Goal: Information Seeking & Learning: Learn about a topic

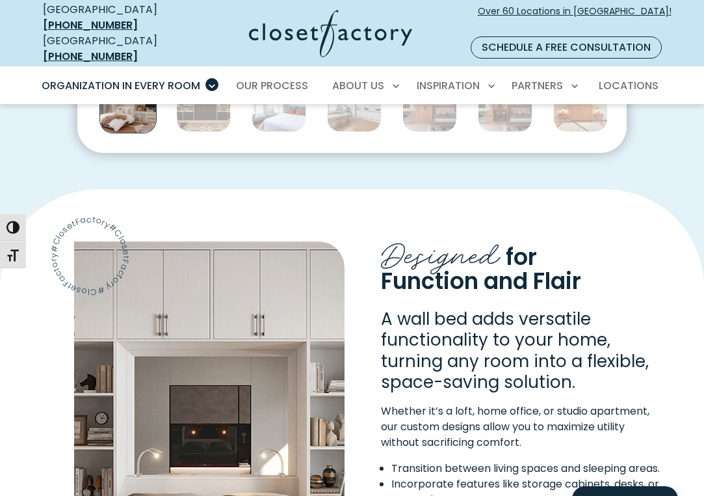
scroll to position [789, 0]
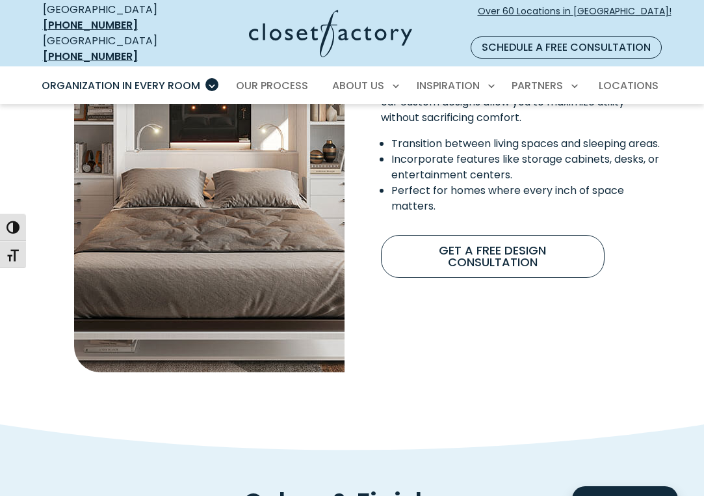
scroll to position [1115, 0]
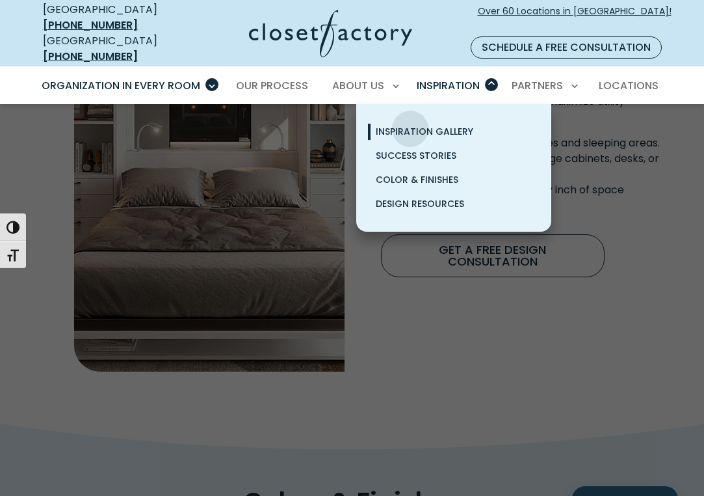
click at [410, 125] on span "Inspiration Gallery" at bounding box center [425, 131] width 98 height 13
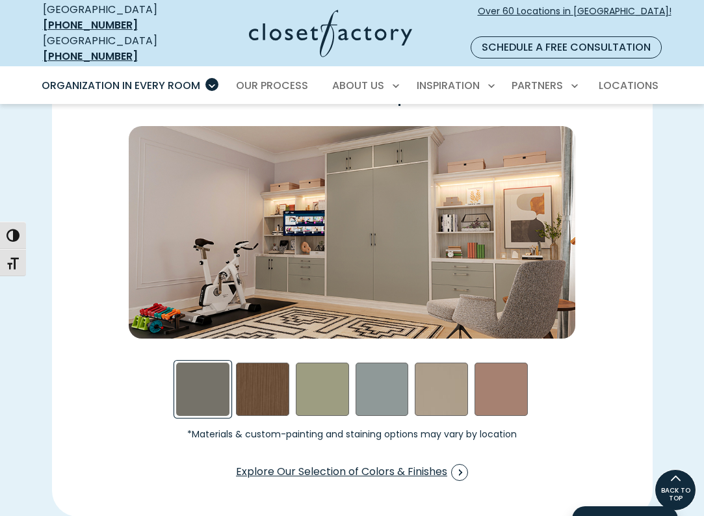
scroll to position [1716, 0]
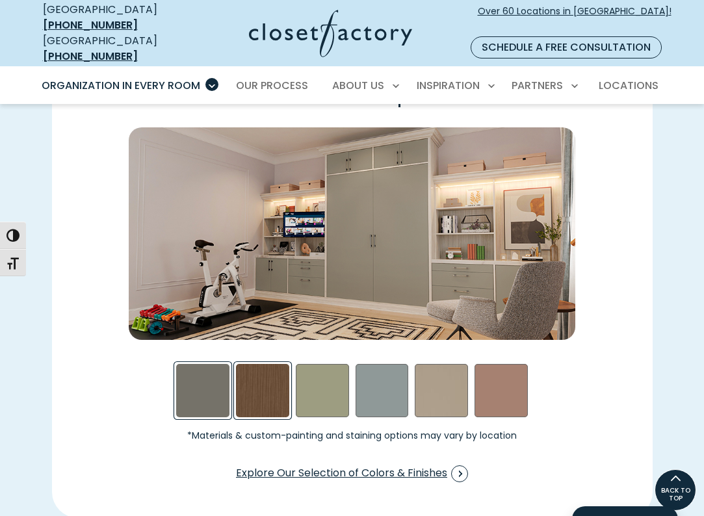
click at [261, 384] on div "Rocky Mountain Swatch" at bounding box center [262, 390] width 53 height 53
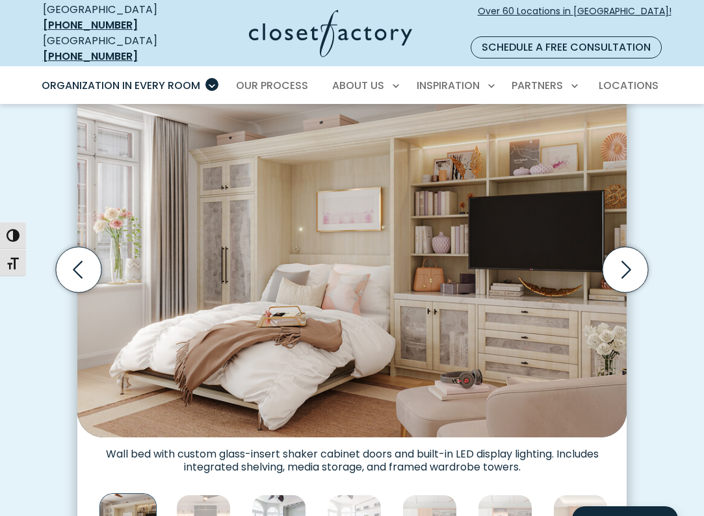
scroll to position [380, 0]
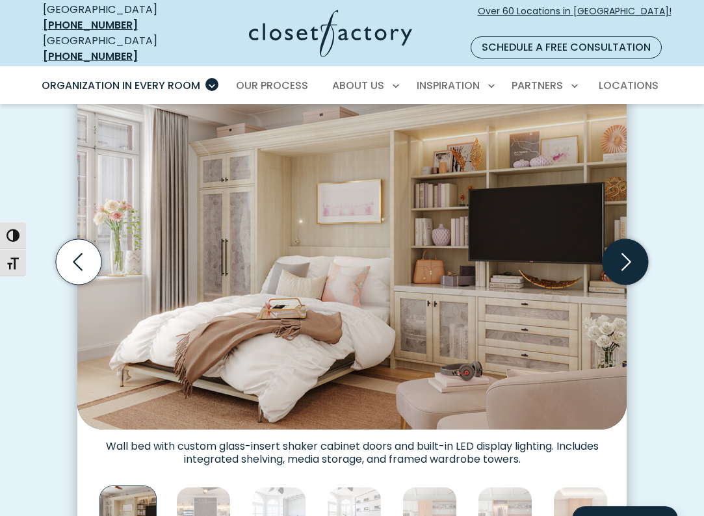
click at [623, 254] on icon "Next slide" at bounding box center [627, 262] width 10 height 18
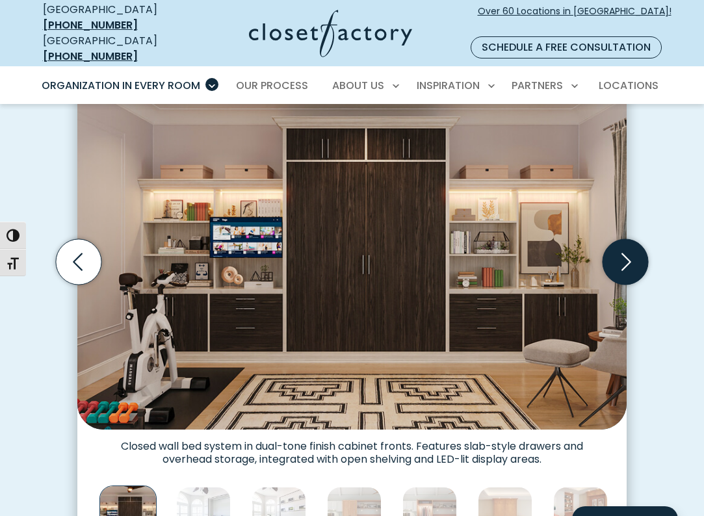
click at [623, 254] on icon "Next slide" at bounding box center [627, 262] width 10 height 18
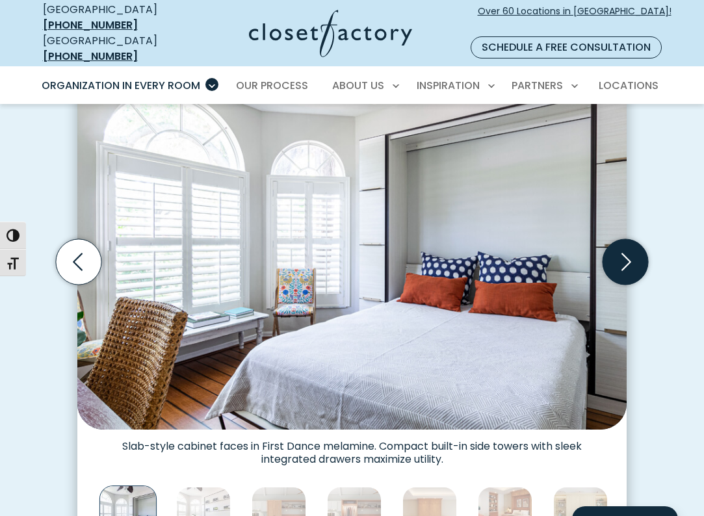
click at [628, 253] on icon "Next slide" at bounding box center [627, 262] width 10 height 18
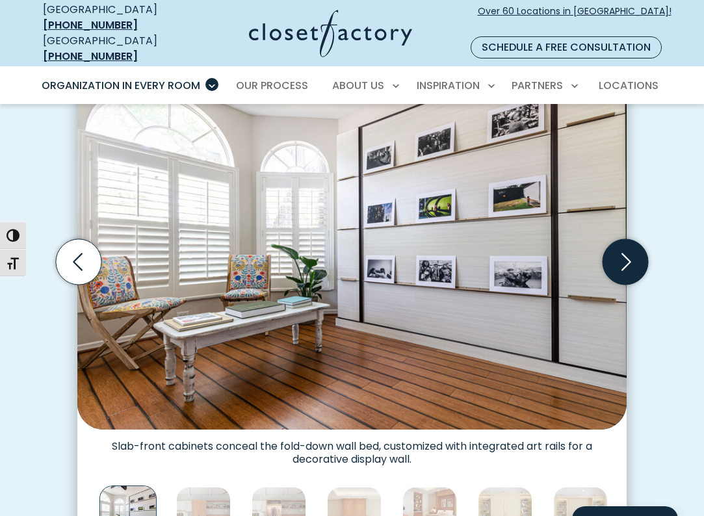
click at [628, 253] on icon "Next slide" at bounding box center [627, 262] width 10 height 18
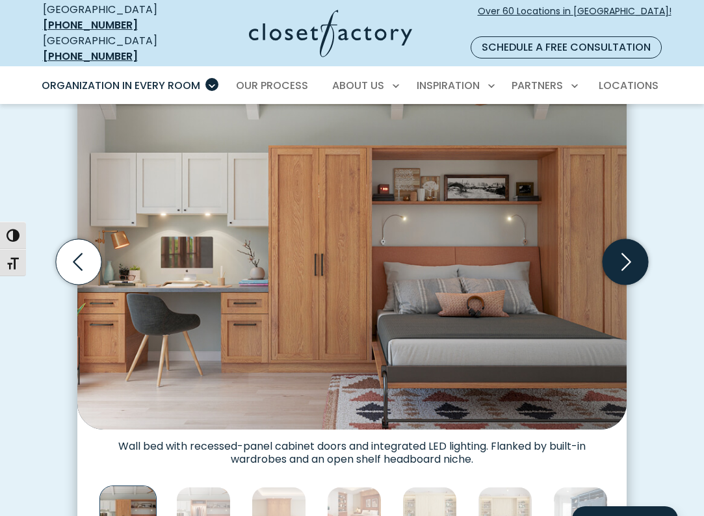
click at [626, 244] on icon "Next slide" at bounding box center [626, 262] width 46 height 46
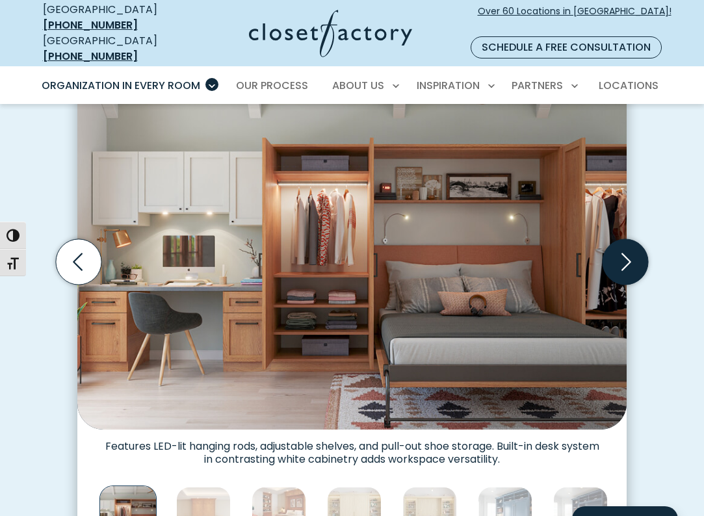
click at [626, 244] on icon "Next slide" at bounding box center [626, 262] width 46 height 46
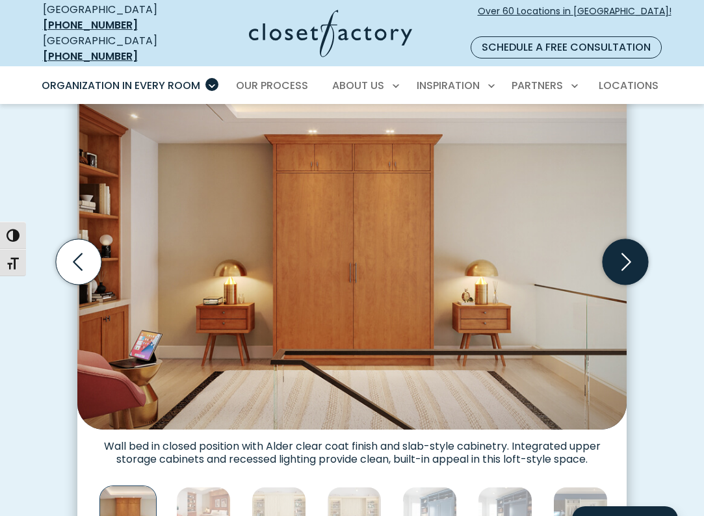
click at [626, 244] on icon "Next slide" at bounding box center [626, 262] width 46 height 46
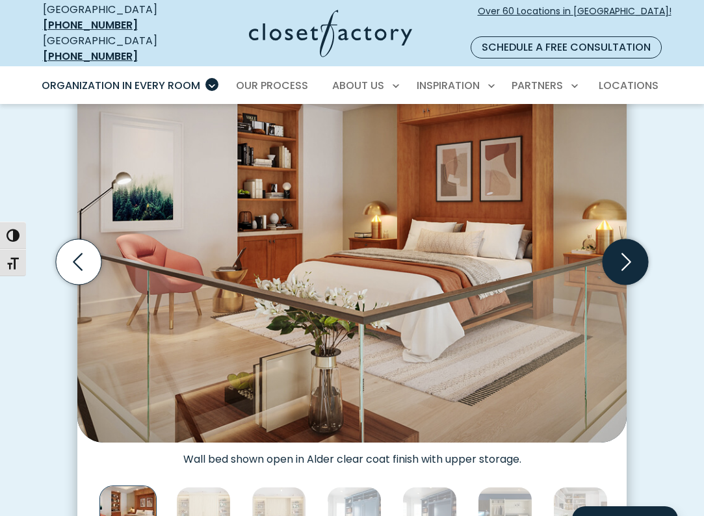
click at [626, 244] on icon "Next slide" at bounding box center [626, 262] width 46 height 46
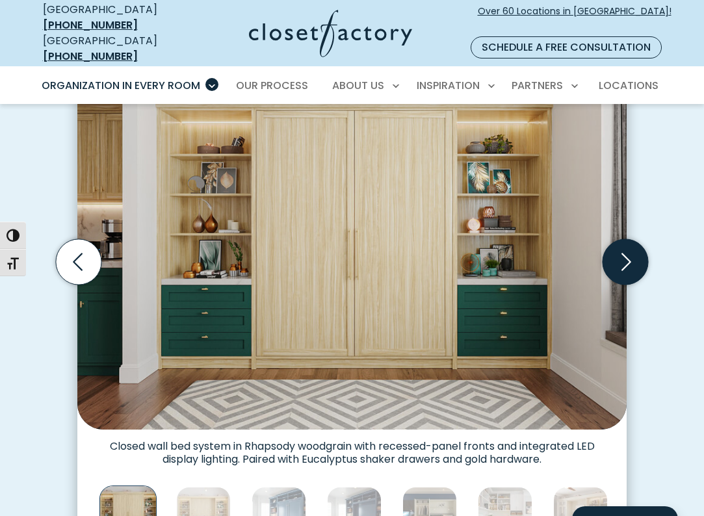
click at [626, 244] on icon "Next slide" at bounding box center [626, 262] width 46 height 46
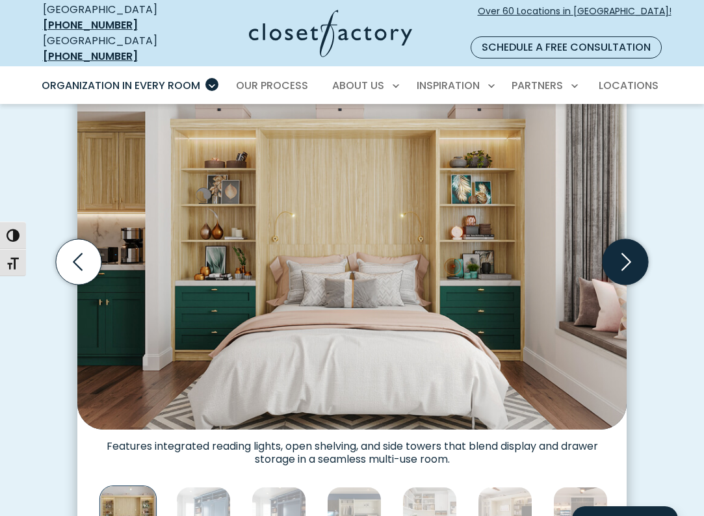
click at [626, 243] on icon "Next slide" at bounding box center [626, 262] width 46 height 46
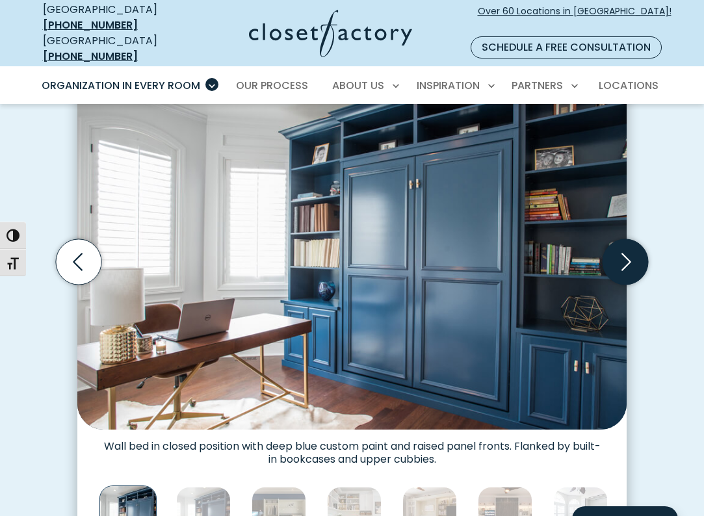
click at [626, 243] on icon "Next slide" at bounding box center [626, 262] width 46 height 46
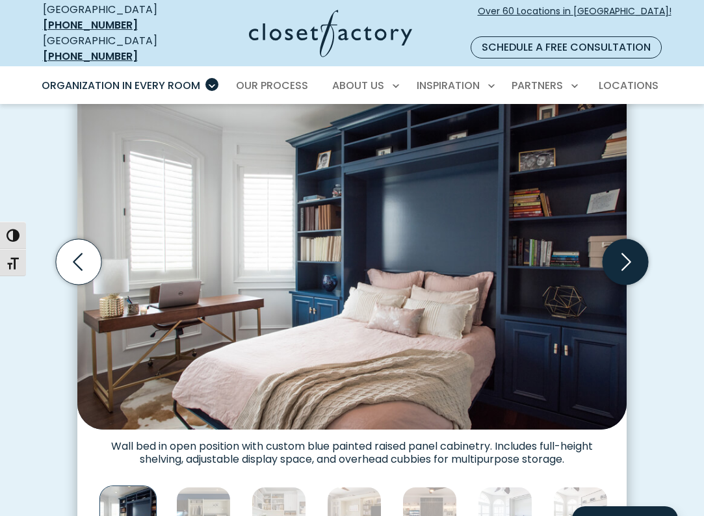
click at [626, 243] on icon "Next slide" at bounding box center [626, 262] width 46 height 46
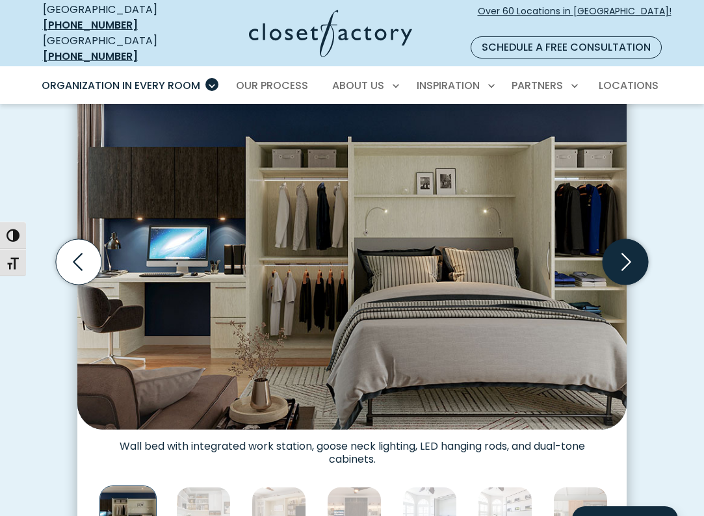
click at [626, 243] on icon "Next slide" at bounding box center [626, 262] width 46 height 46
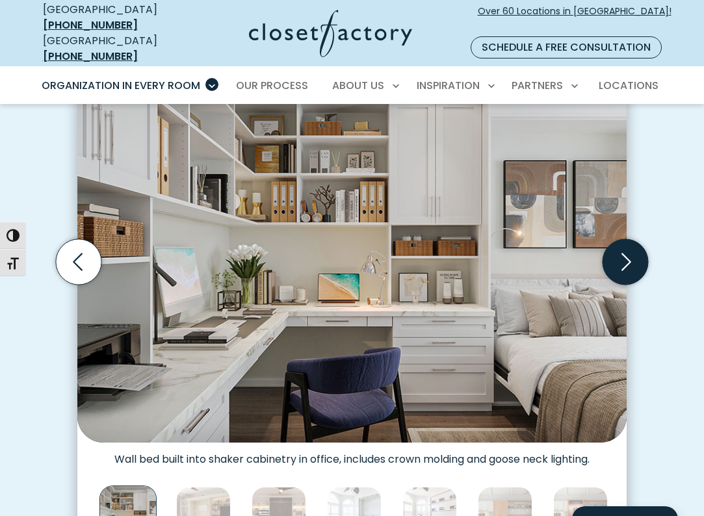
click at [626, 243] on icon "Next slide" at bounding box center [626, 262] width 46 height 46
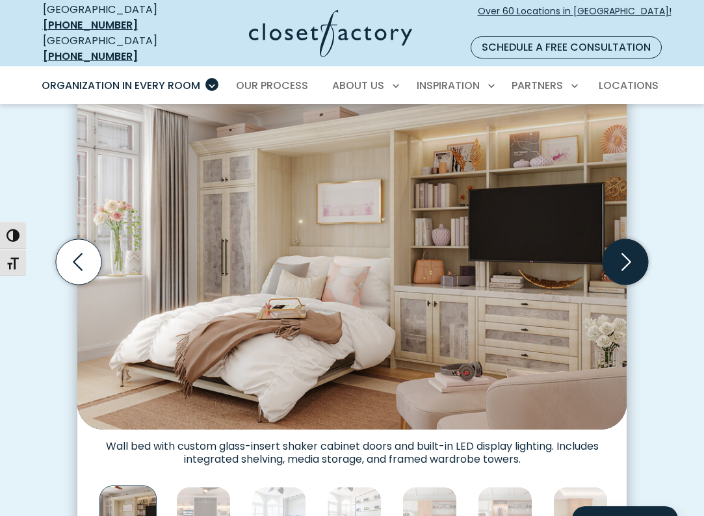
click at [626, 243] on icon "Next slide" at bounding box center [626, 262] width 46 height 46
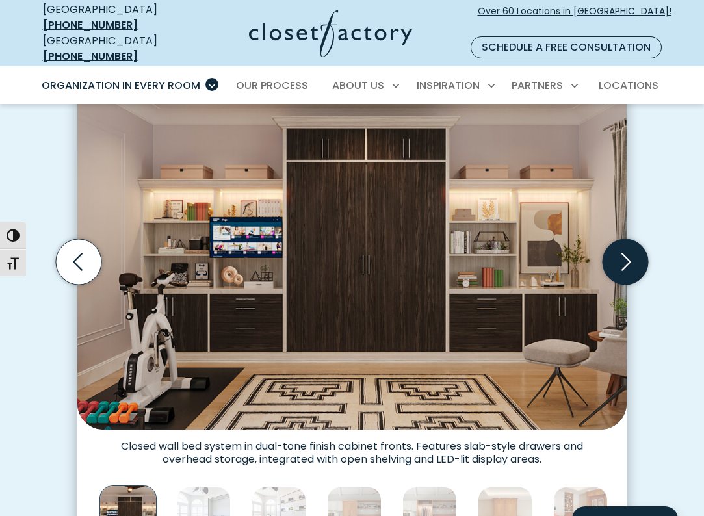
click at [626, 243] on icon "Next slide" at bounding box center [626, 262] width 46 height 46
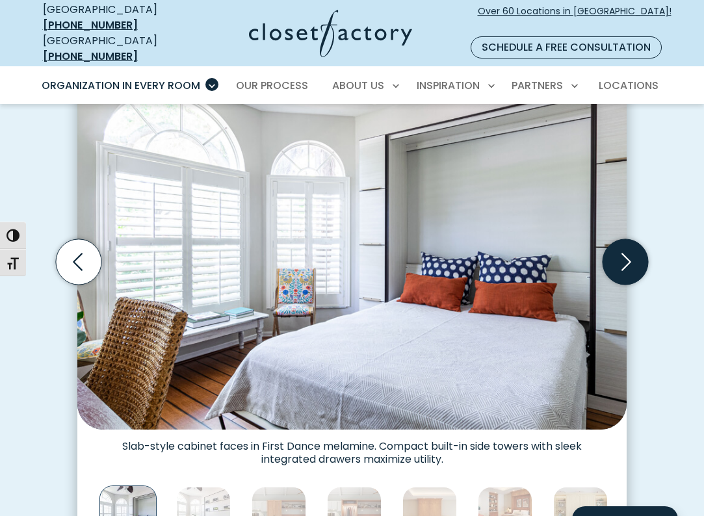
click at [626, 243] on icon "Next slide" at bounding box center [626, 262] width 46 height 46
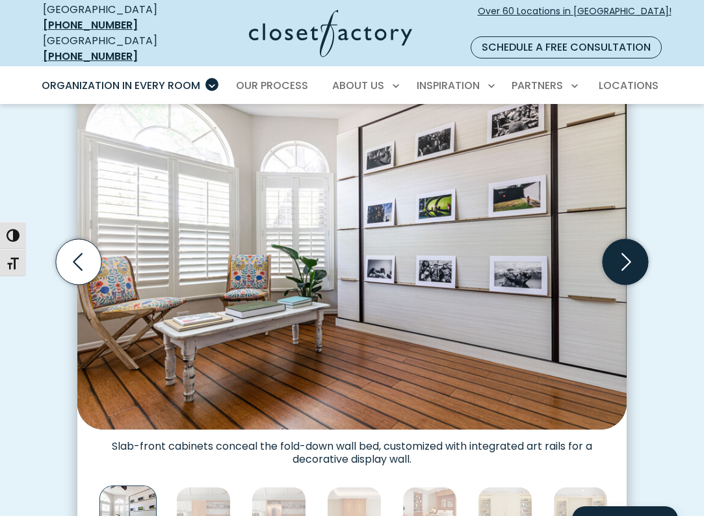
click at [626, 243] on icon "Next slide" at bounding box center [626, 262] width 46 height 46
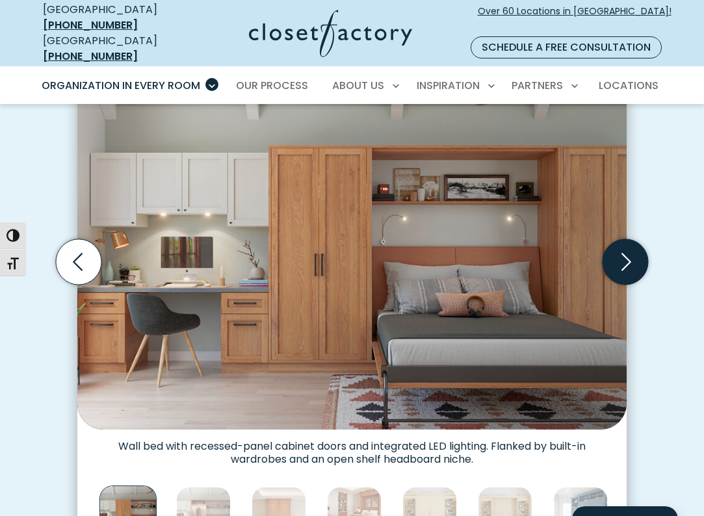
click at [626, 243] on icon "Next slide" at bounding box center [626, 262] width 46 height 46
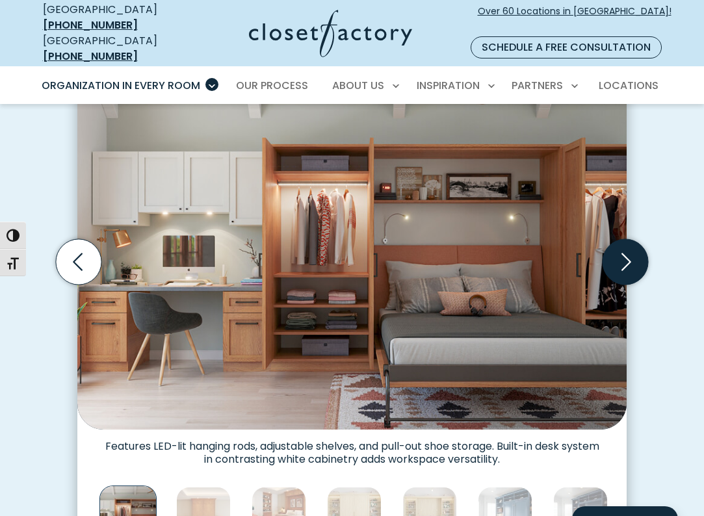
click at [626, 243] on icon "Next slide" at bounding box center [626, 262] width 46 height 46
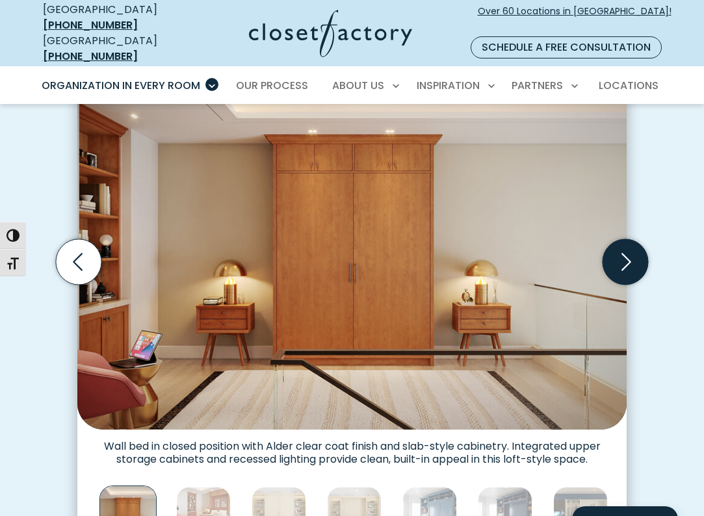
click at [626, 243] on icon "Next slide" at bounding box center [626, 262] width 46 height 46
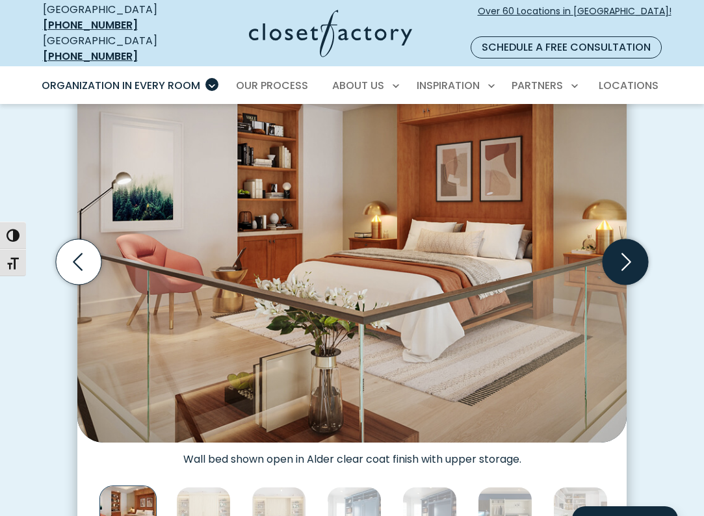
click at [626, 243] on icon "Next slide" at bounding box center [626, 262] width 46 height 46
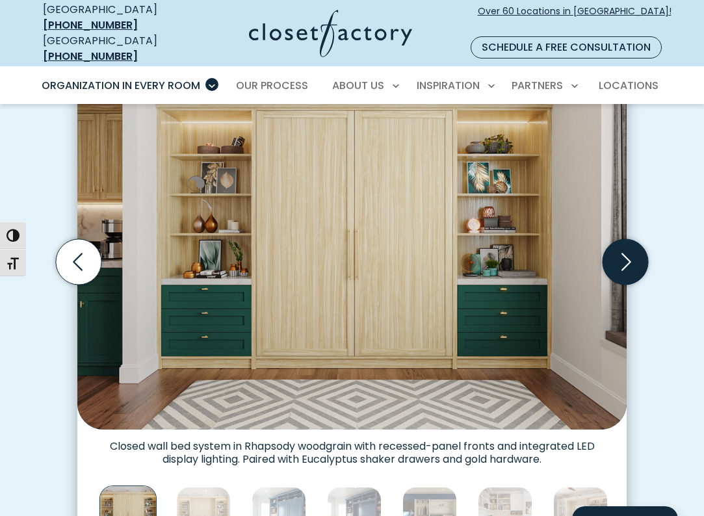
click at [626, 243] on icon "Next slide" at bounding box center [626, 262] width 46 height 46
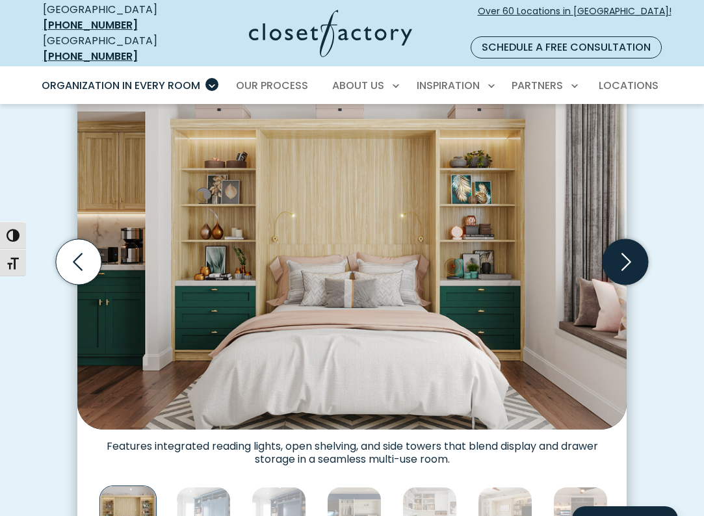
click at [626, 243] on icon "Next slide" at bounding box center [626, 262] width 46 height 46
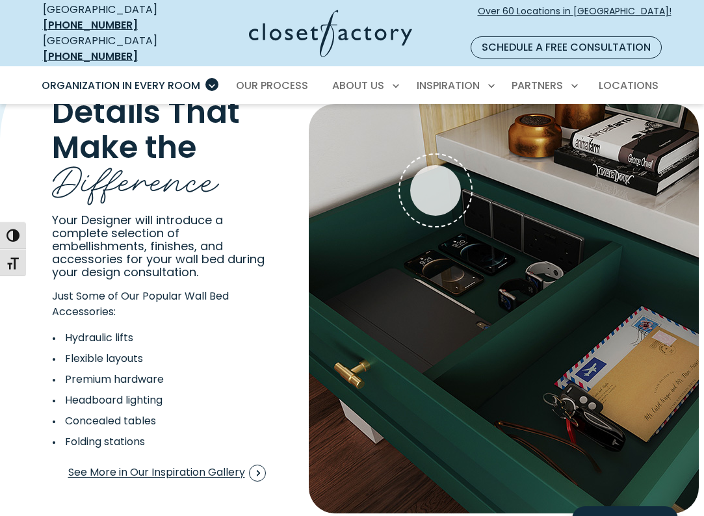
scroll to position [2248, 0]
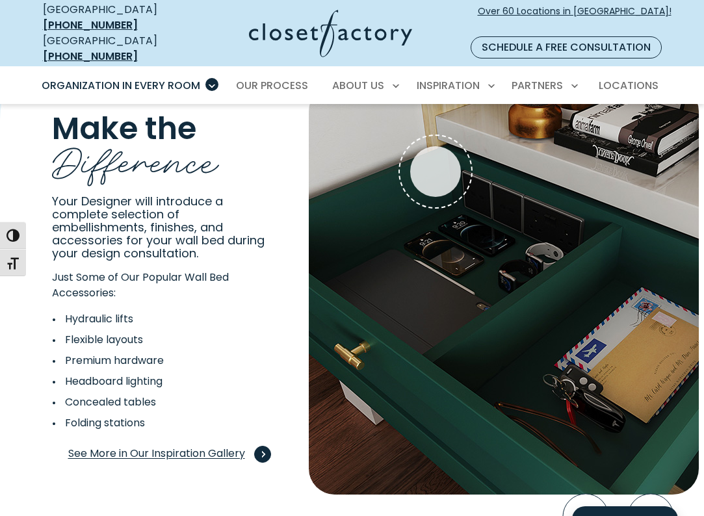
click at [261, 446] on span "Interactive Gallery" at bounding box center [262, 454] width 17 height 17
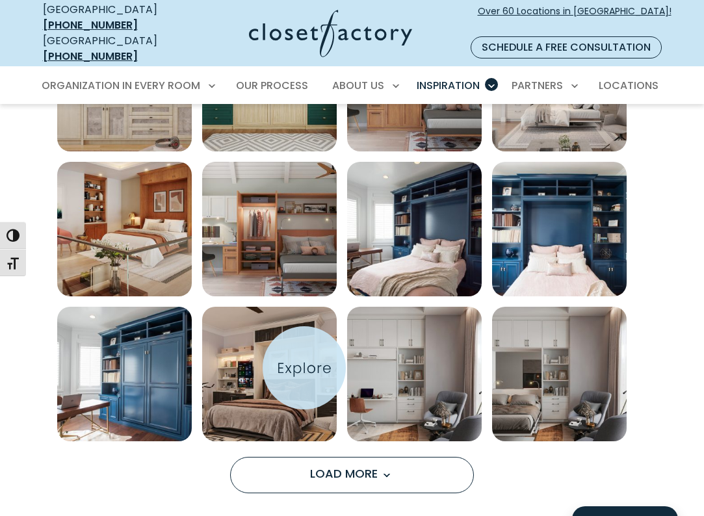
scroll to position [700, 0]
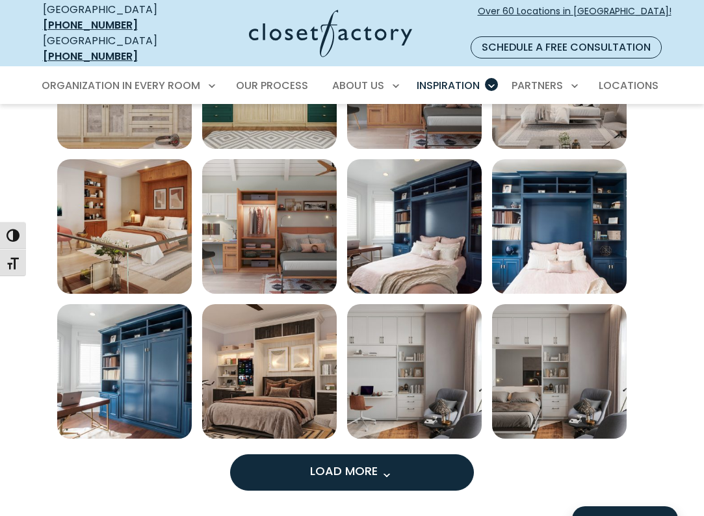
click at [379, 467] on span "Load more inspiration gallery images" at bounding box center [386, 475] width 17 height 17
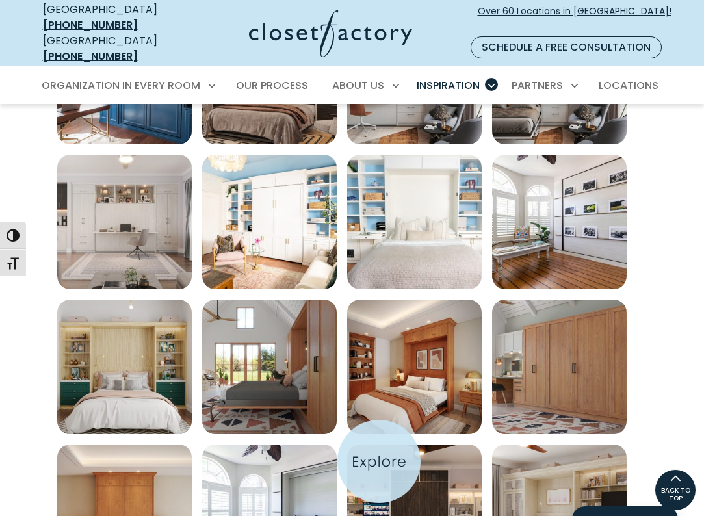
scroll to position [994, 0]
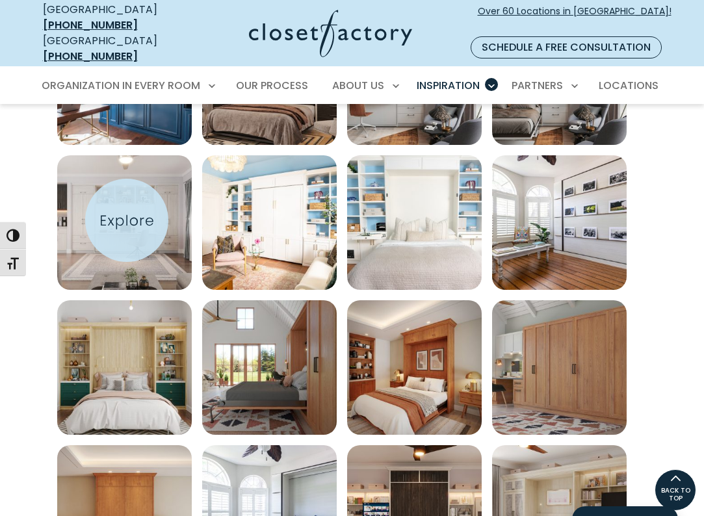
click at [127, 220] on img "Open inspiration gallery to preview enlarged image" at bounding box center [124, 222] width 135 height 135
